Goal: Find specific page/section: Find specific page/section

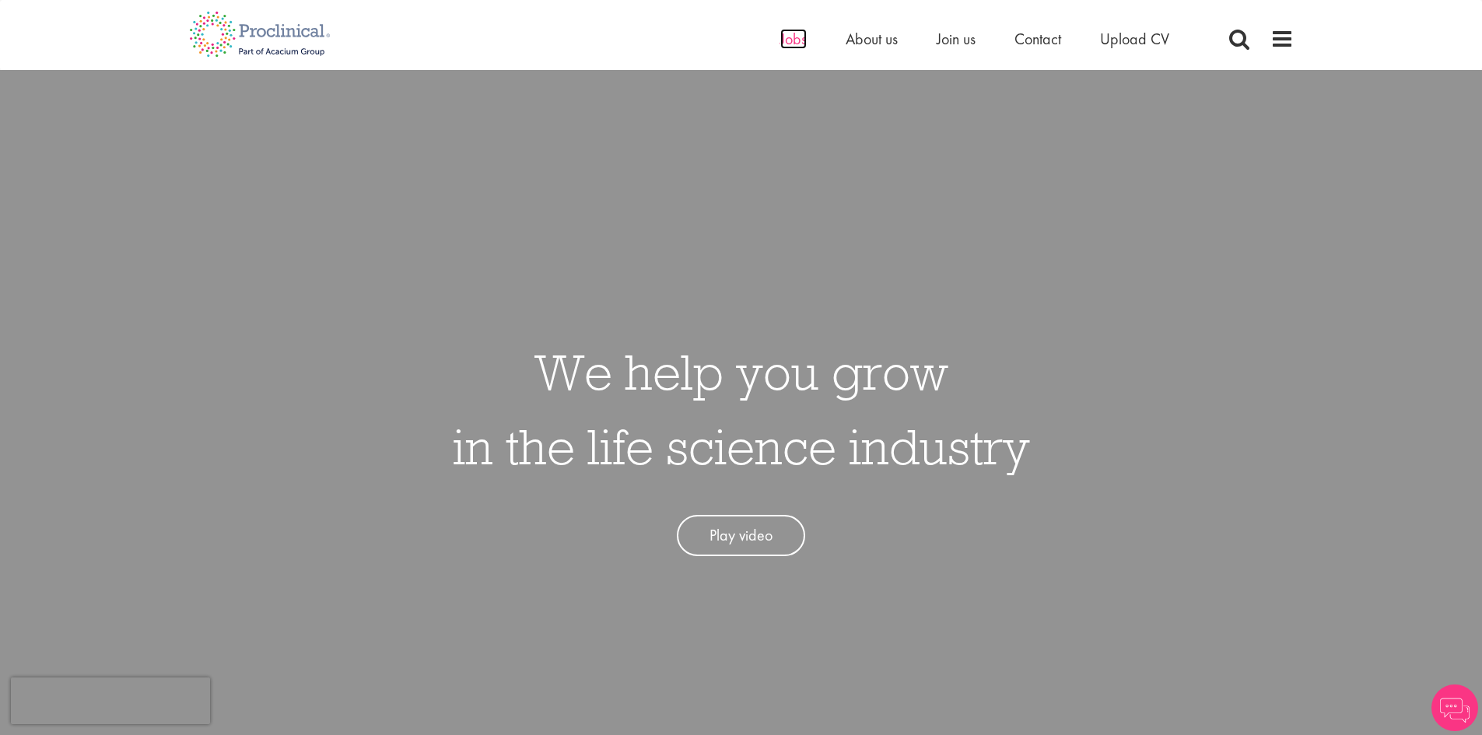
click at [792, 45] on span "Jobs" at bounding box center [793, 39] width 26 height 20
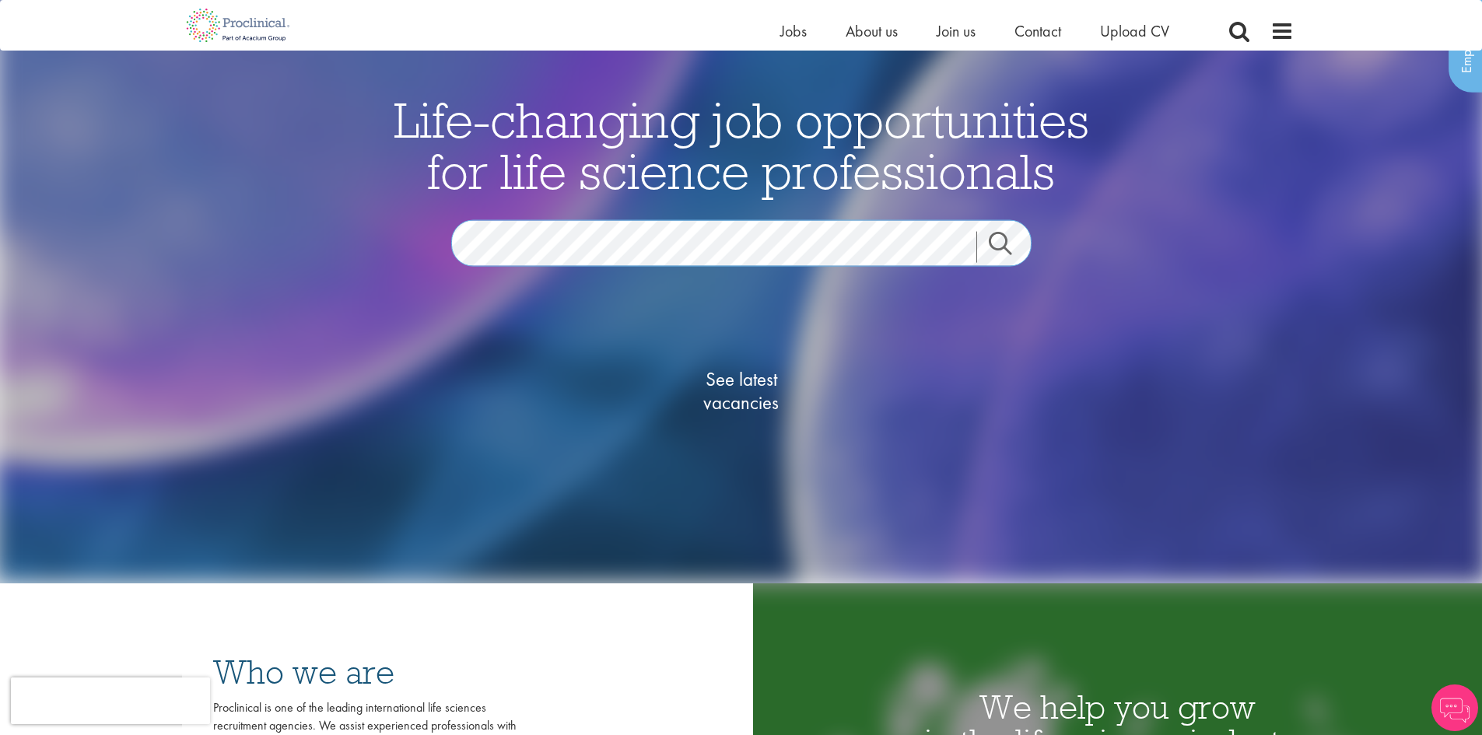
scroll to position [156, 0]
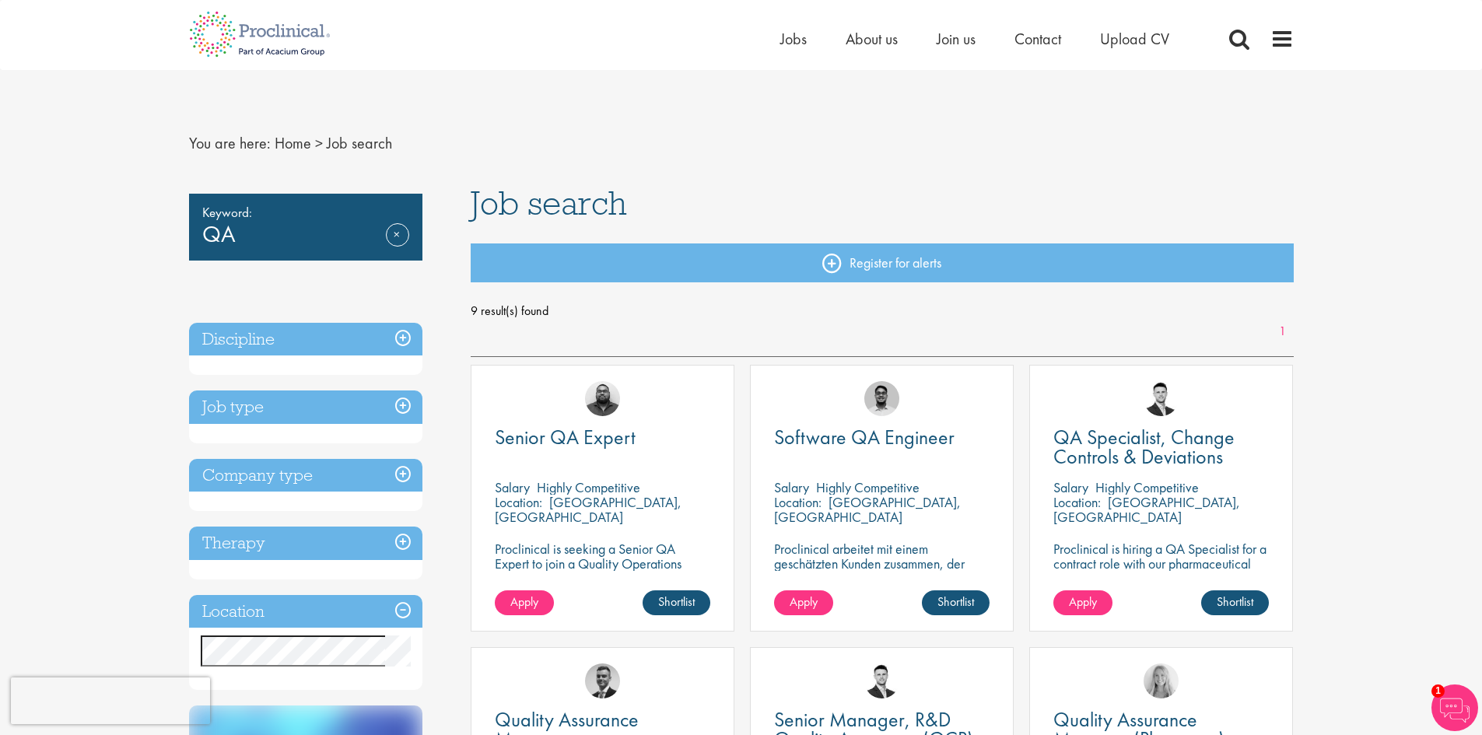
click at [269, 598] on h3 "Location" at bounding box center [305, 611] width 233 height 33
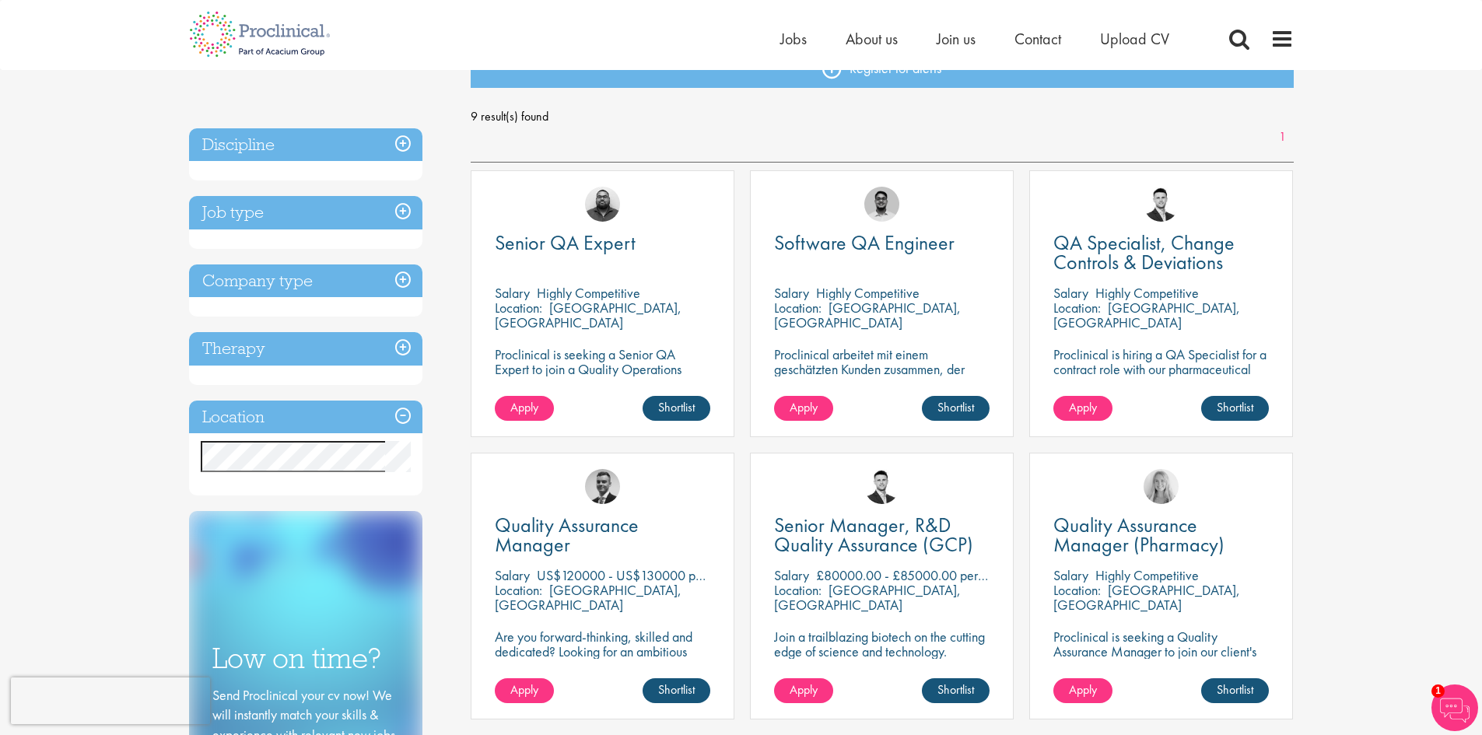
scroll to position [233, 0]
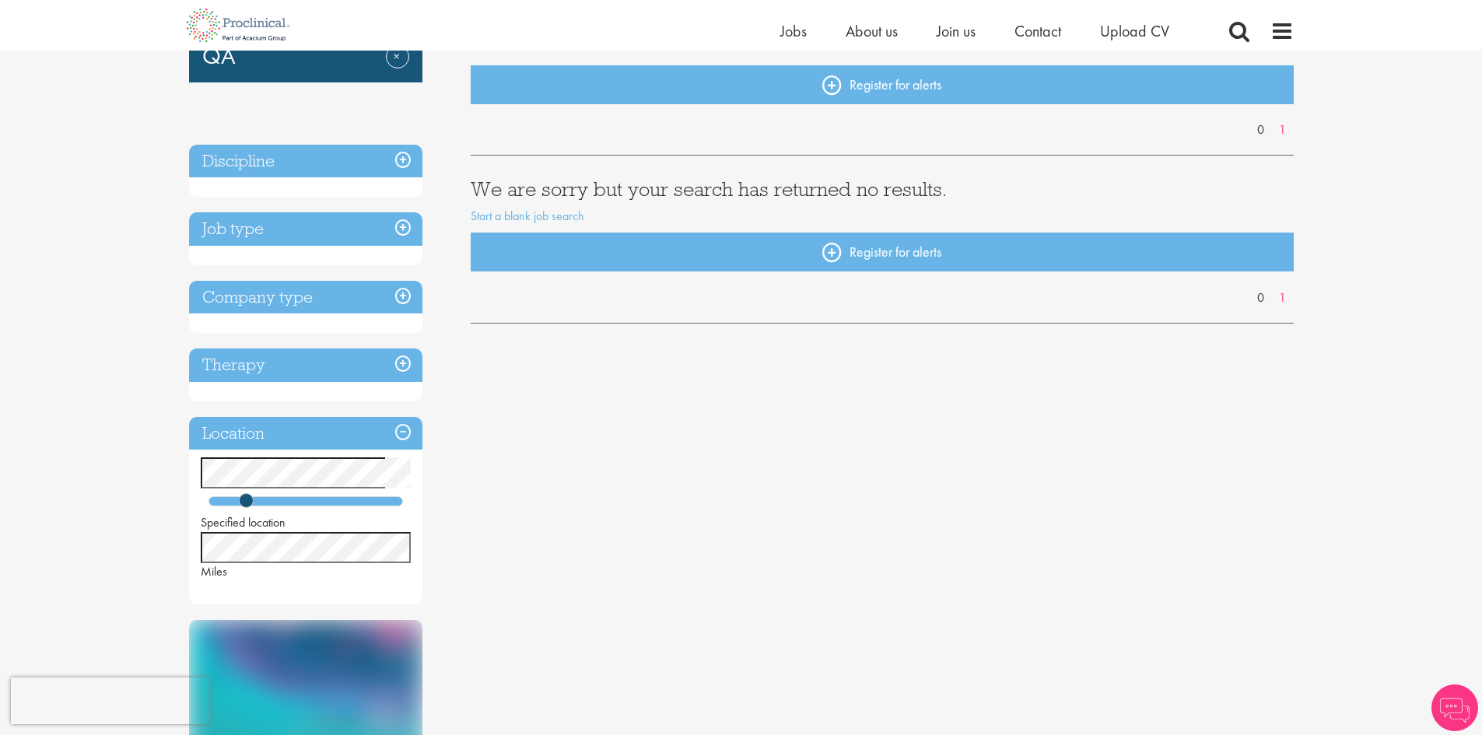
scroll to position [233, 0]
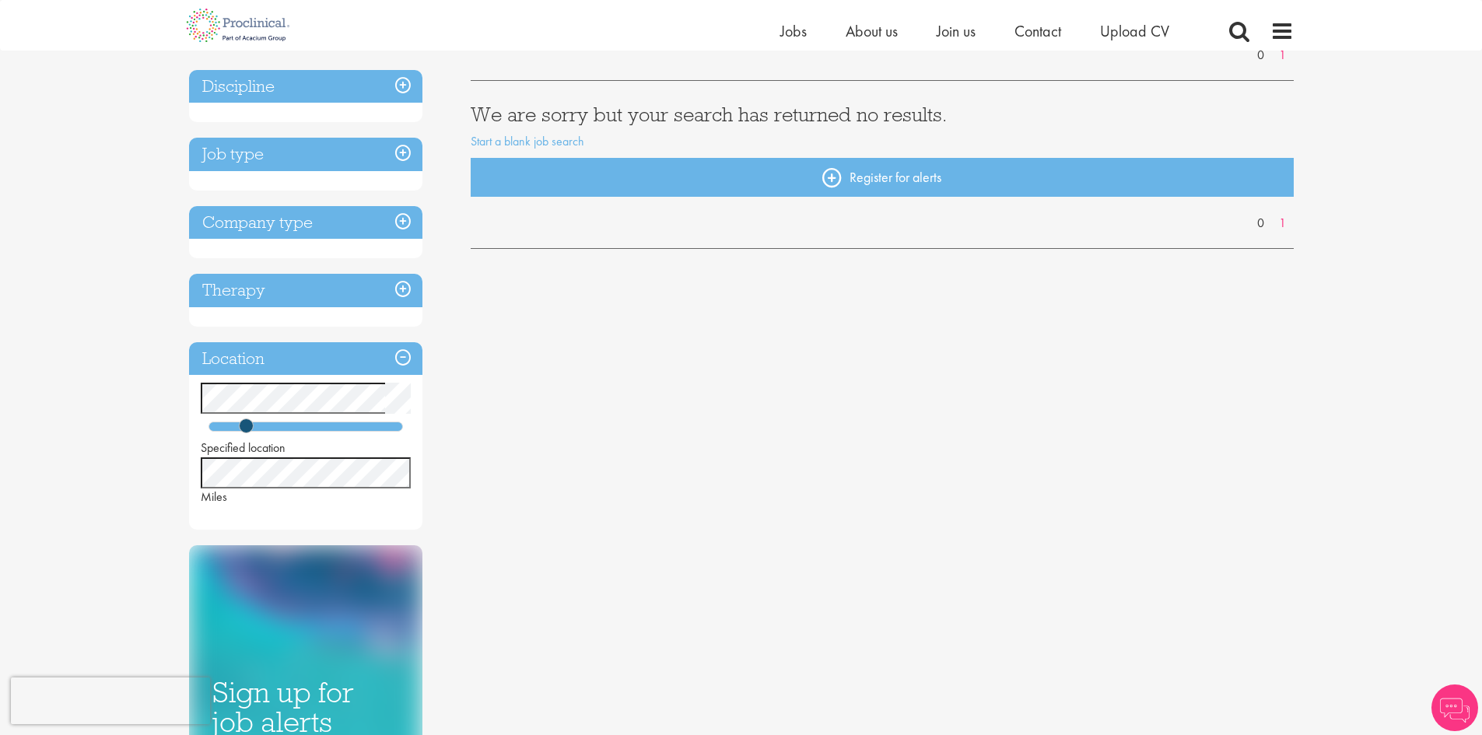
click at [138, 390] on div "You are here: Home > Job search Keyword: QA Remove Discipline Job type Company …" at bounding box center [741, 571] width 1482 height 1608
click at [476, 394] on div "Keyword: QA Remove Discipline Job type Company type Therapy Location Specified …" at bounding box center [741, 442] width 1128 height 1019
